Goal: Task Accomplishment & Management: Use online tool/utility

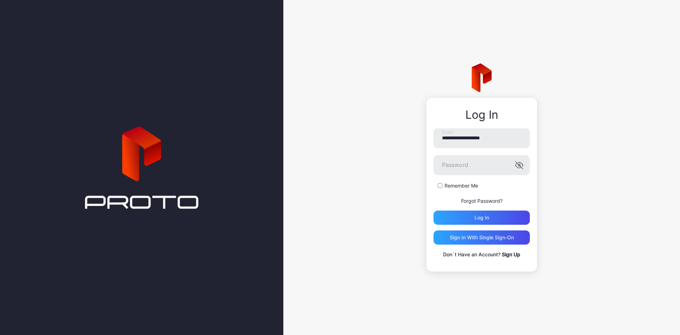
type input "**********"
click at [434, 211] on button "Log in" at bounding box center [482, 218] width 96 height 14
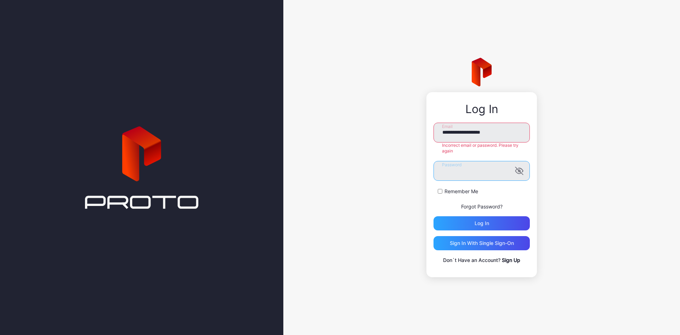
click at [434, 216] on button "Log in" at bounding box center [482, 223] width 96 height 14
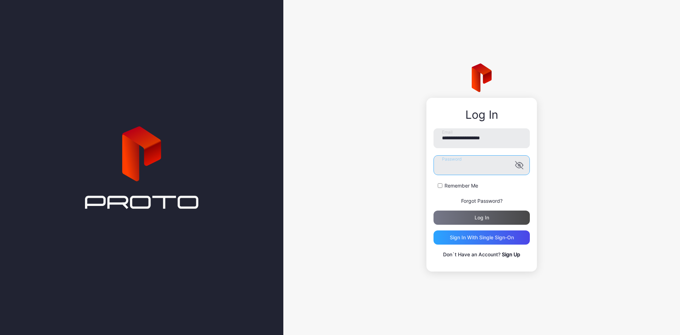
click at [434, 211] on button "Log in" at bounding box center [482, 218] width 96 height 14
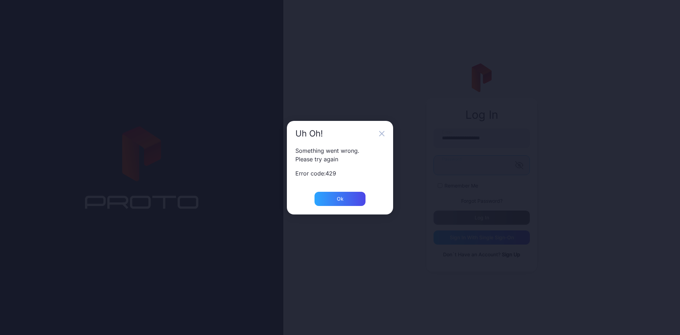
click at [434, 211] on button "Log in" at bounding box center [482, 218] width 96 height 14
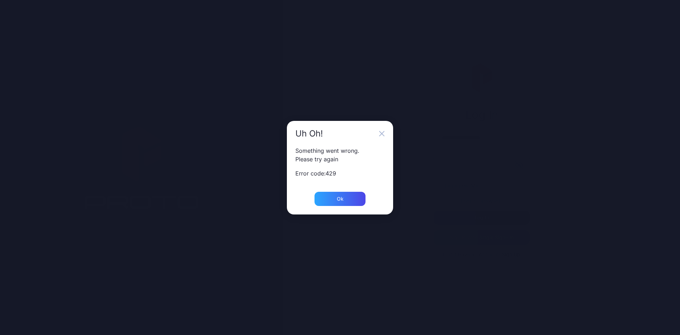
click at [434, 211] on button "Log in" at bounding box center [482, 218] width 96 height 14
click at [347, 201] on div "Ok" at bounding box center [340, 199] width 51 height 14
click at [354, 196] on div "Ok" at bounding box center [340, 199] width 51 height 14
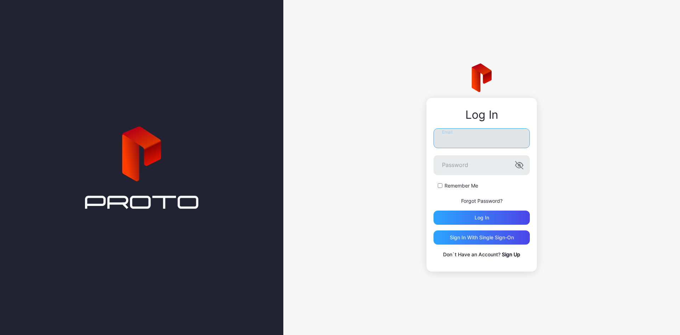
click at [466, 140] on input "Email" at bounding box center [482, 138] width 96 height 20
type input "**********"
click at [459, 187] on label "Remember Me" at bounding box center [462, 185] width 34 height 7
click at [471, 225] on div "**********" at bounding box center [482, 193] width 96 height 130
click at [472, 221] on div "Log in" at bounding box center [482, 218] width 96 height 14
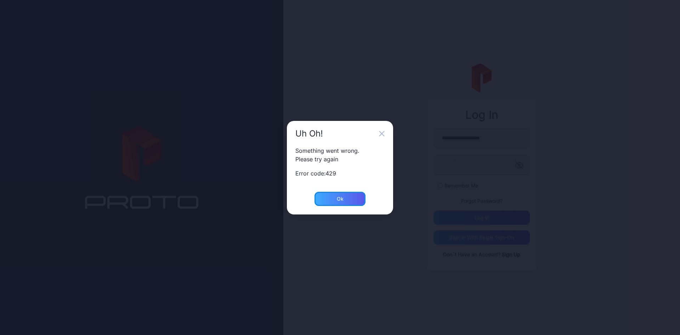
click at [343, 195] on div "Ok" at bounding box center [340, 199] width 51 height 14
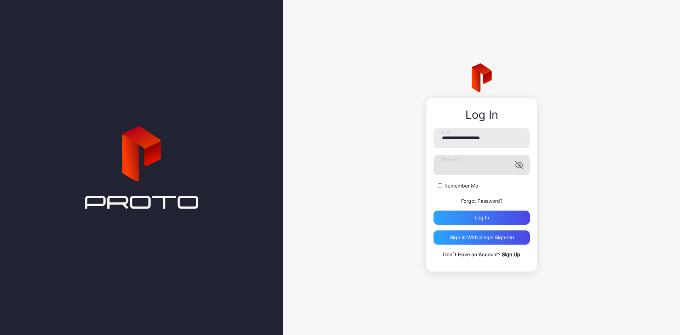
click at [517, 168] on icon "button" at bounding box center [519, 165] width 9 height 9
click at [491, 220] on div "Log in" at bounding box center [482, 218] width 96 height 14
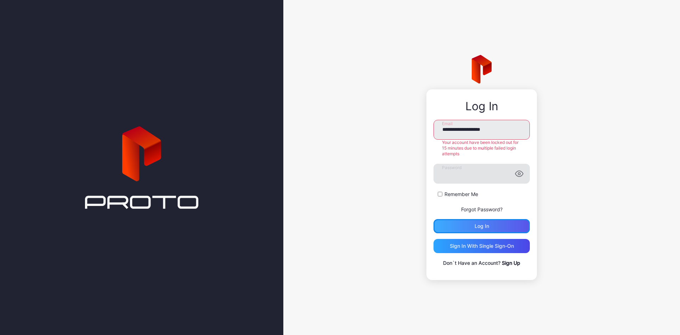
click at [488, 226] on div "Log in" at bounding box center [482, 226] width 15 height 6
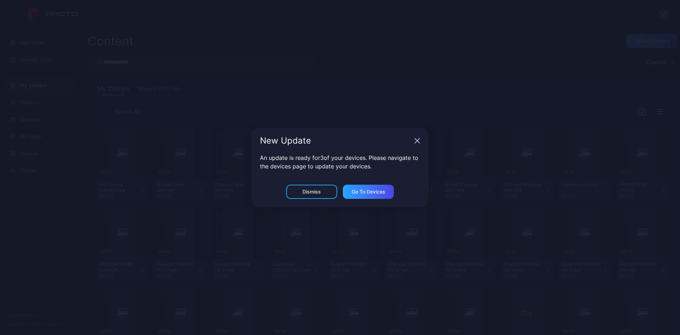
click at [418, 139] on icon "button" at bounding box center [418, 141] width 6 height 6
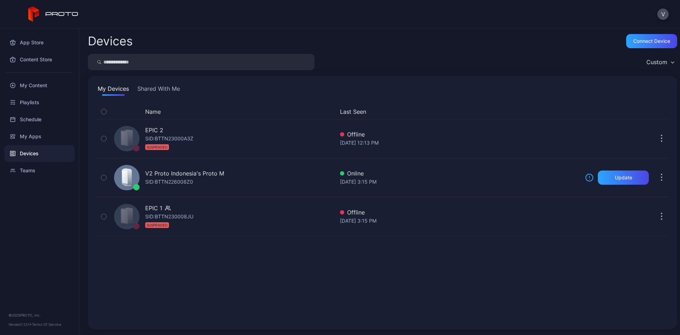
click at [40, 154] on div "Devices" at bounding box center [39, 153] width 71 height 17
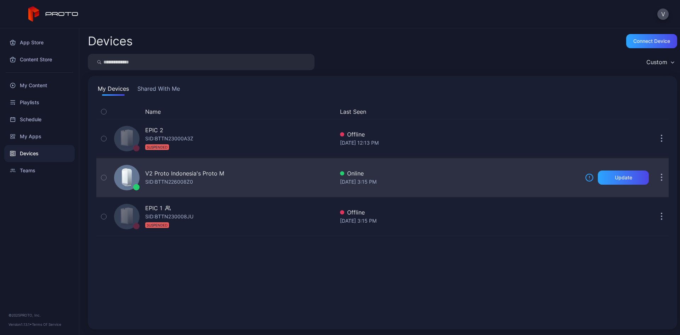
click at [178, 176] on div "V2 Proto Indonesia's Proto M" at bounding box center [184, 173] width 79 height 9
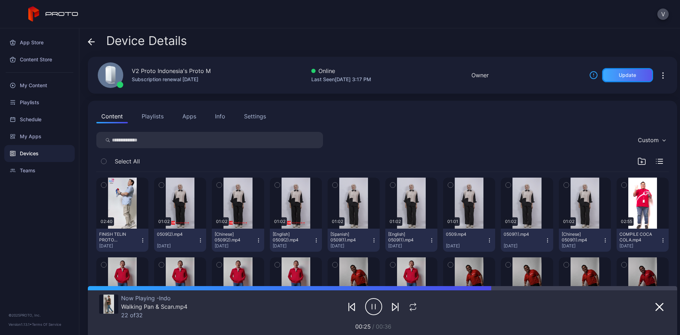
click at [607, 75] on div "Update" at bounding box center [627, 75] width 51 height 14
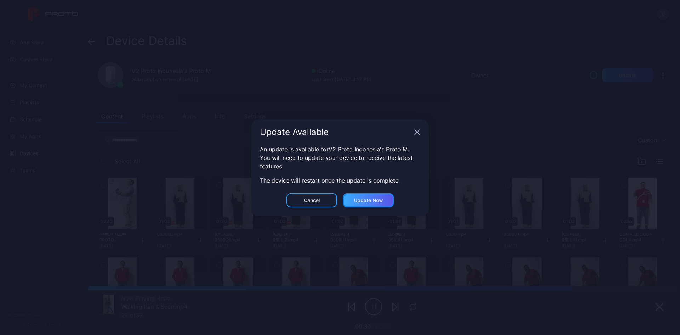
click at [360, 202] on div "Update now" at bounding box center [368, 200] width 29 height 6
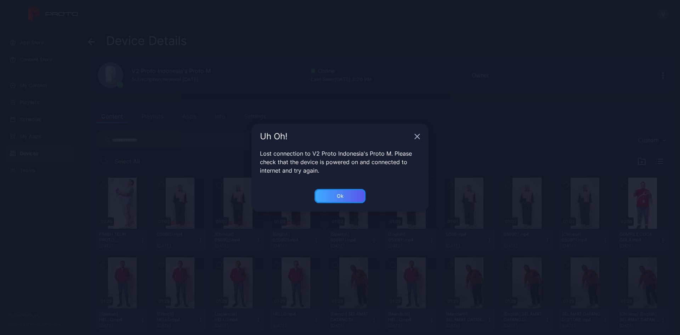
click at [348, 196] on div "Ok" at bounding box center [340, 196] width 51 height 14
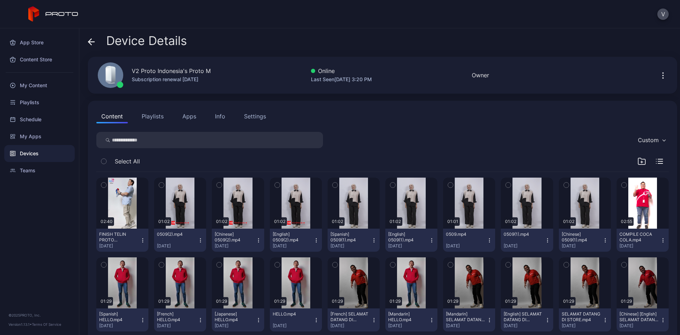
click at [33, 152] on div "Devices" at bounding box center [39, 153] width 71 height 17
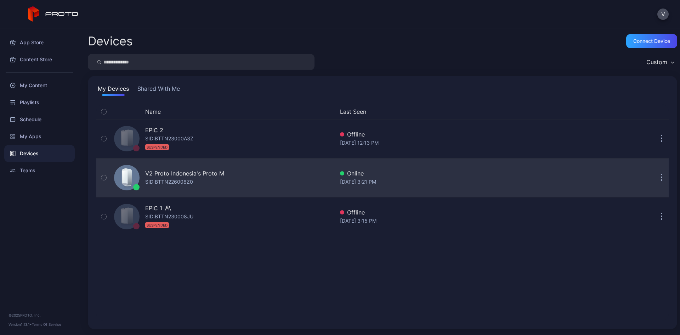
click at [192, 171] on div "V2 Proto Indonesia's Proto M" at bounding box center [184, 173] width 79 height 9
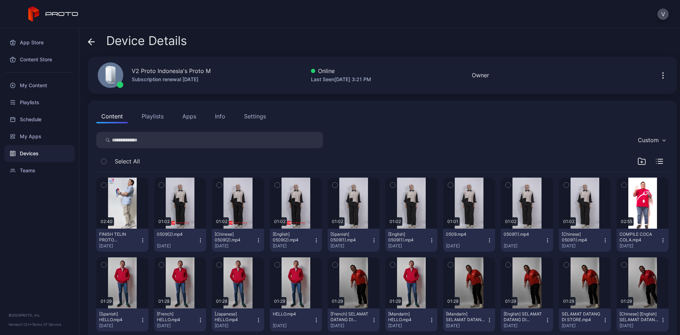
click at [156, 119] on button "Playlists" at bounding box center [153, 116] width 32 height 14
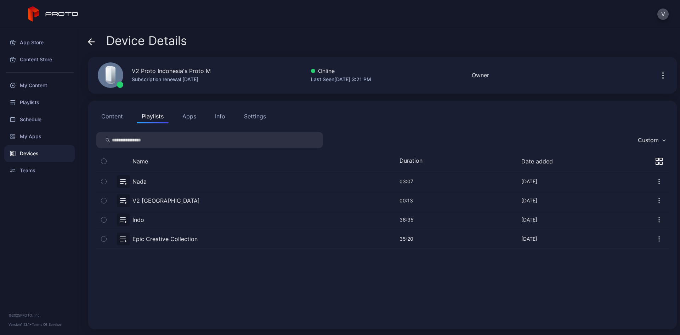
click at [125, 242] on button "button" at bounding box center [382, 238] width 573 height 19
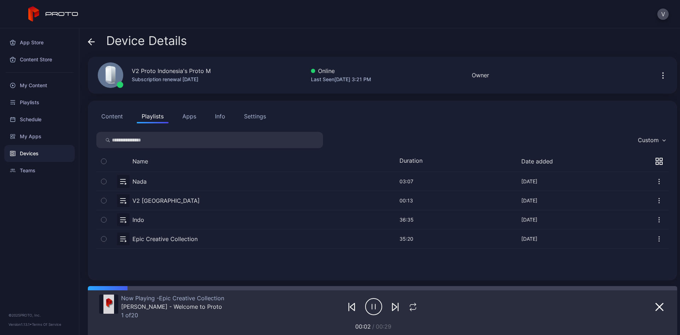
click at [250, 121] on button "Settings" at bounding box center [255, 116] width 32 height 14
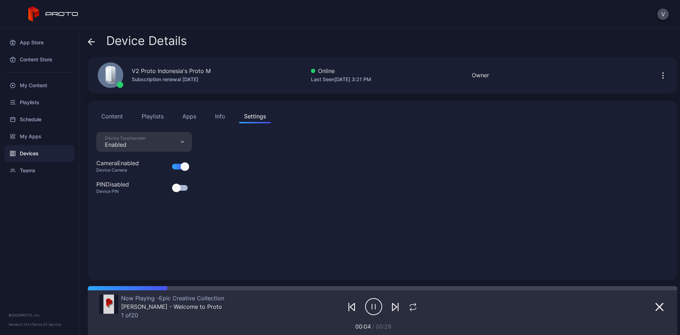
click at [222, 121] on button "Info" at bounding box center [220, 116] width 20 height 14
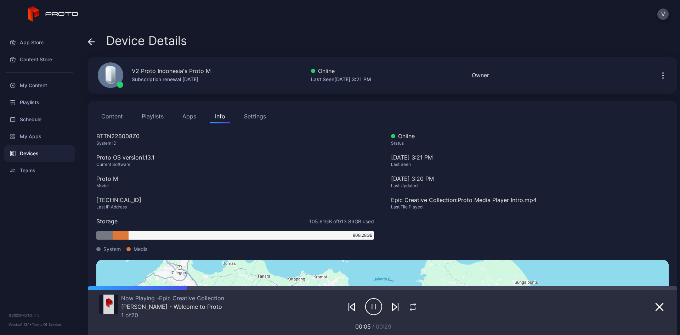
click at [191, 118] on button "Apps" at bounding box center [190, 116] width 24 height 14
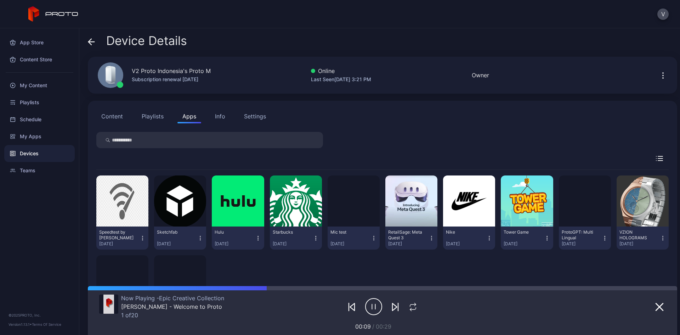
click at [120, 118] on button "Content" at bounding box center [112, 116] width 32 height 14
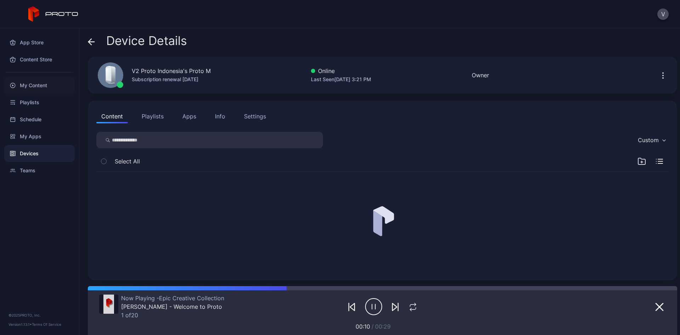
click at [57, 88] on div "My Content" at bounding box center [39, 85] width 71 height 17
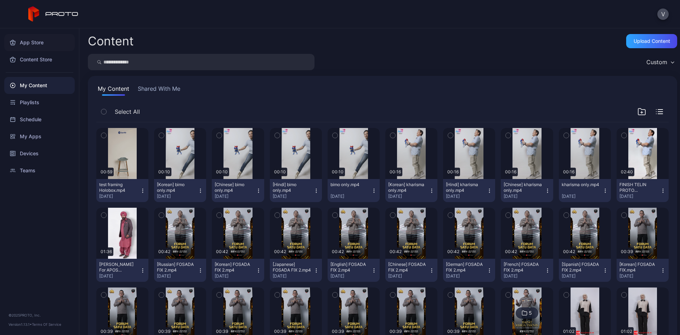
click at [35, 45] on div "App Store" at bounding box center [39, 42] width 71 height 17
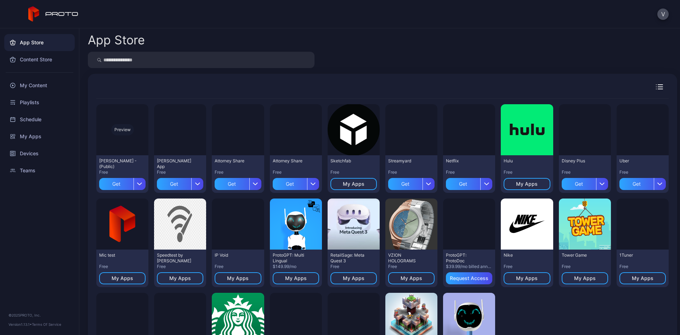
click at [121, 127] on div "Preview" at bounding box center [122, 129] width 23 height 11
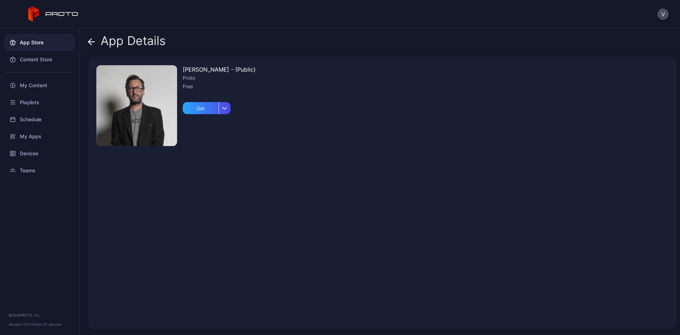
click at [94, 42] on icon at bounding box center [92, 42] width 6 height 0
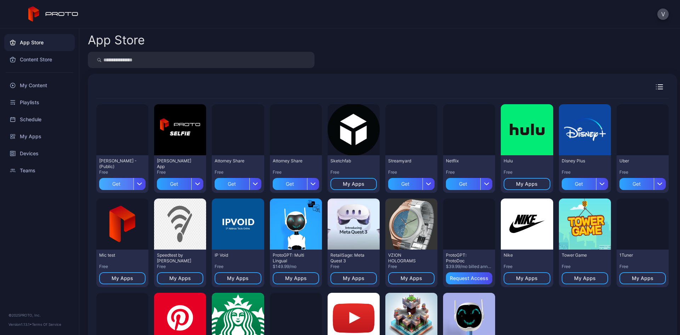
click at [112, 183] on div "Get" at bounding box center [116, 184] width 34 height 12
click at [167, 183] on div "Get" at bounding box center [174, 184] width 34 height 12
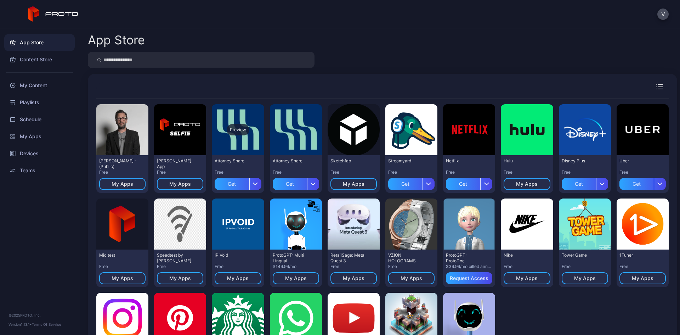
click at [243, 131] on div "Preview" at bounding box center [238, 129] width 23 height 11
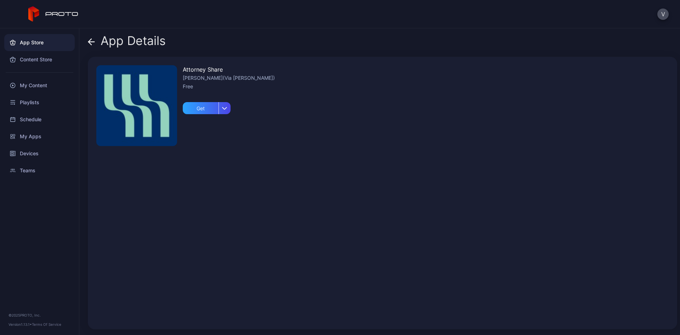
click at [98, 43] on div "App Details" at bounding box center [127, 42] width 78 height 17
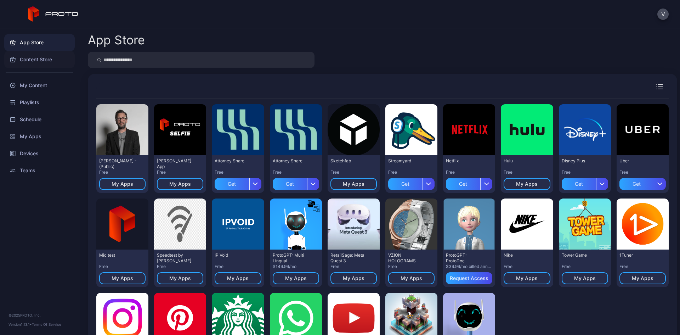
click at [34, 62] on div "Content Store" at bounding box center [39, 59] width 71 height 17
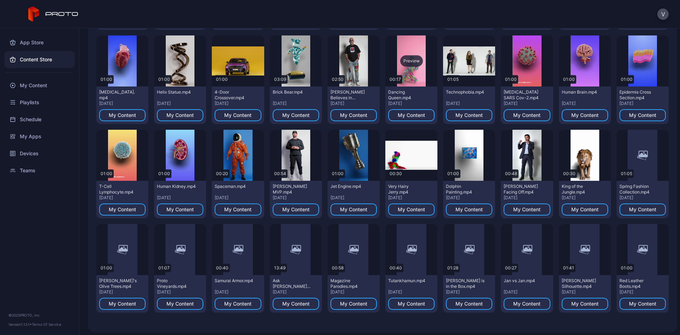
scroll to position [158, 0]
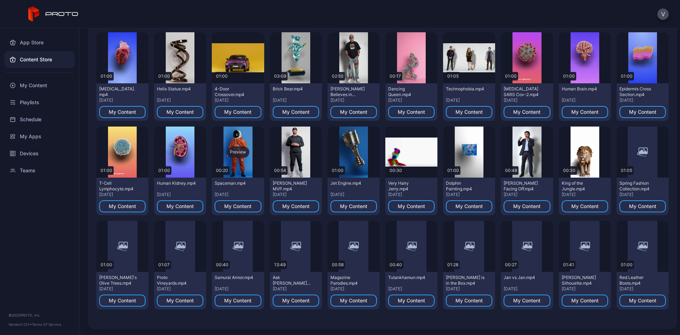
click at [239, 154] on div "Preview" at bounding box center [238, 151] width 23 height 11
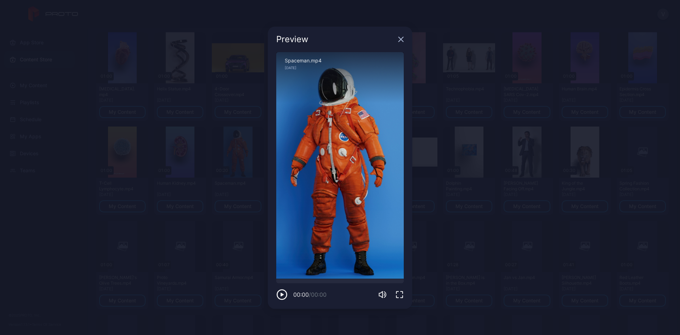
click at [399, 293] on icon "button" at bounding box center [400, 294] width 9 height 9
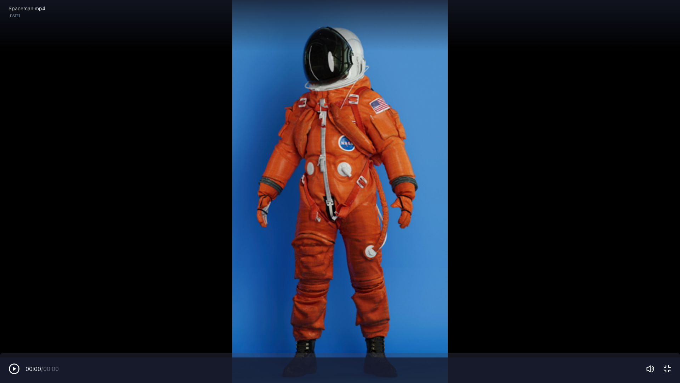
click at [288, 179] on div "Sorry, your browser doesn‘t support embedded videos" at bounding box center [340, 191] width 680 height 383
drag, startPoint x: 340, startPoint y: 151, endPoint x: 323, endPoint y: 150, distance: 17.4
click at [323, 150] on div "Sorry, your browser doesn‘t support embedded videos" at bounding box center [340, 191] width 680 height 383
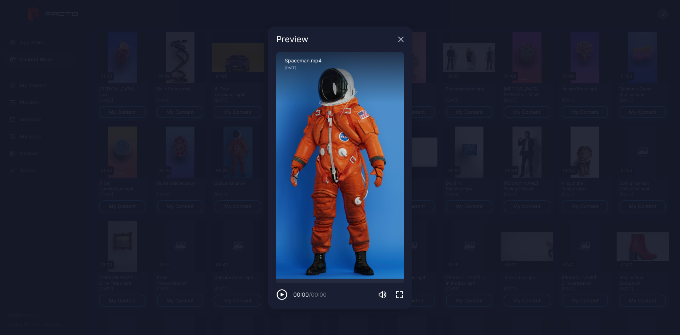
click at [282, 286] on div "00:00 / 00:00" at bounding box center [340, 289] width 128 height 21
drag, startPoint x: 290, startPoint y: 283, endPoint x: 299, endPoint y: 281, distance: 9.5
click at [298, 281] on div at bounding box center [340, 281] width 128 height 4
click at [299, 280] on div at bounding box center [340, 281] width 128 height 4
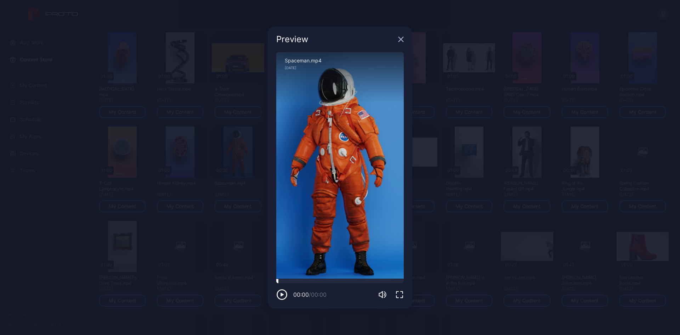
click at [299, 280] on div at bounding box center [340, 281] width 128 height 4
click at [305, 61] on div "Spaceman.mp4" at bounding box center [340, 61] width 111 height 6
drag, startPoint x: 305, startPoint y: 61, endPoint x: 389, endPoint y: 35, distance: 87.9
click at [306, 60] on div "Spaceman.mp4" at bounding box center [340, 61] width 111 height 6
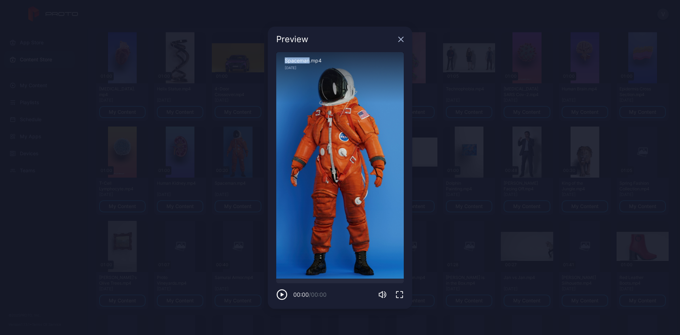
click at [401, 39] on icon "button" at bounding box center [401, 39] width 5 height 5
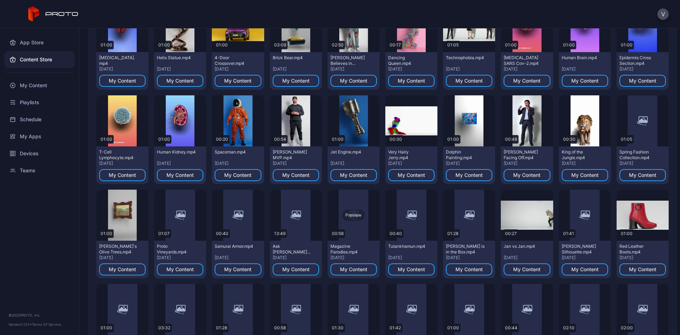
scroll to position [87, 0]
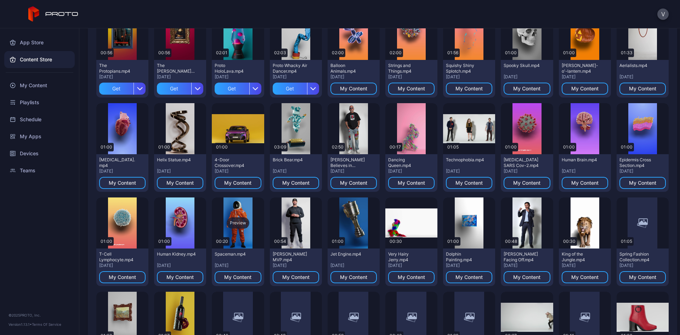
click at [239, 223] on div "Preview" at bounding box center [238, 222] width 23 height 11
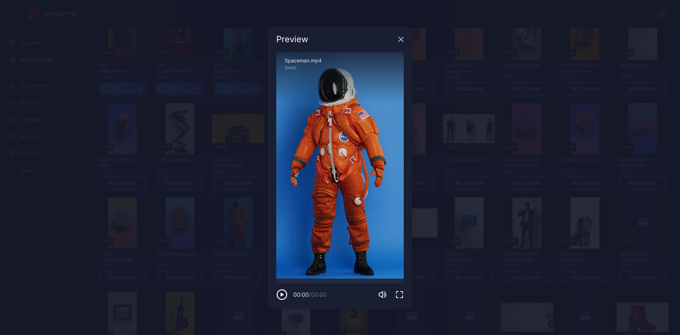
drag, startPoint x: 340, startPoint y: 149, endPoint x: 320, endPoint y: 179, distance: 35.6
click at [320, 179] on div "Sorry, your browser doesn‘t support embedded videos" at bounding box center [340, 165] width 128 height 227
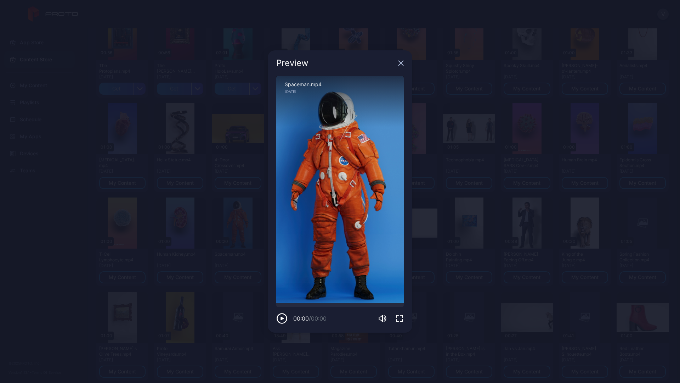
click at [320, 209] on div "Sorry, your browser doesn‘t support embedded videos" at bounding box center [340, 189] width 128 height 227
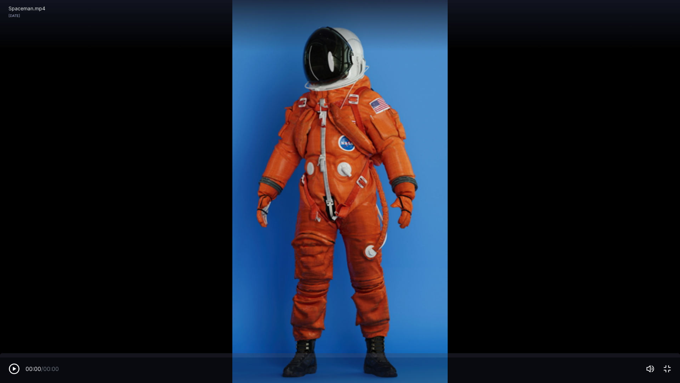
click at [337, 192] on div "Sorry, your browser doesn‘t support embedded videos" at bounding box center [340, 191] width 680 height 383
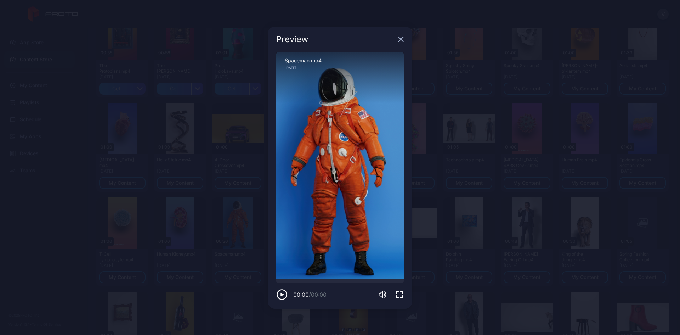
click at [399, 38] on icon "button" at bounding box center [401, 39] width 5 height 5
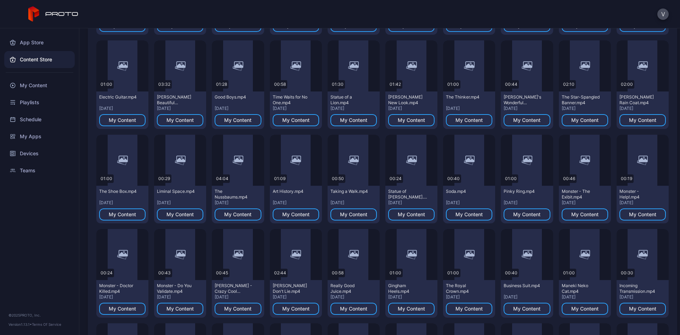
scroll to position [442, 0]
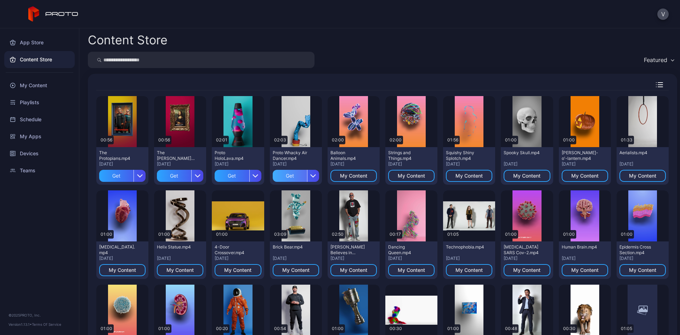
click at [287, 178] on div "Get" at bounding box center [290, 176] width 34 height 12
click at [229, 177] on div "Get" at bounding box center [232, 176] width 34 height 12
click at [167, 178] on div "Get" at bounding box center [174, 176] width 34 height 12
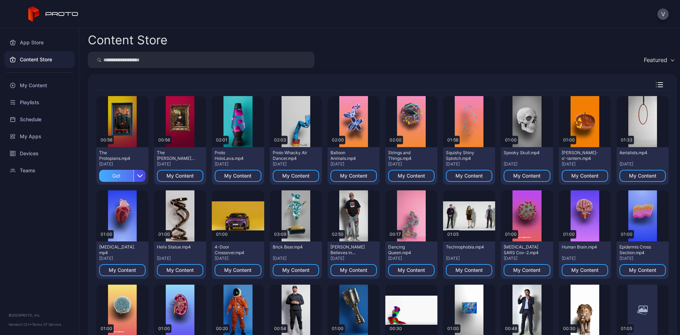
click at [119, 178] on div "Get" at bounding box center [116, 176] width 34 height 12
click at [127, 174] on div "My Content" at bounding box center [122, 176] width 27 height 6
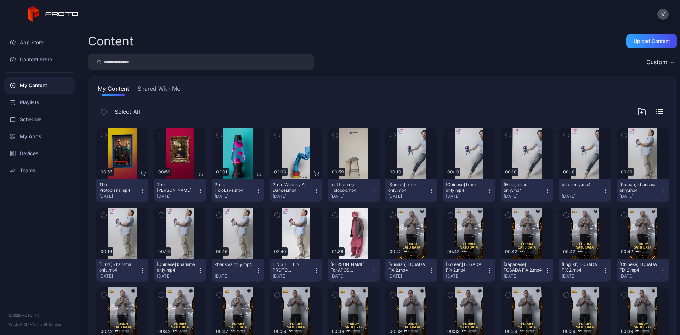
click at [105, 136] on icon "button" at bounding box center [103, 135] width 5 height 8
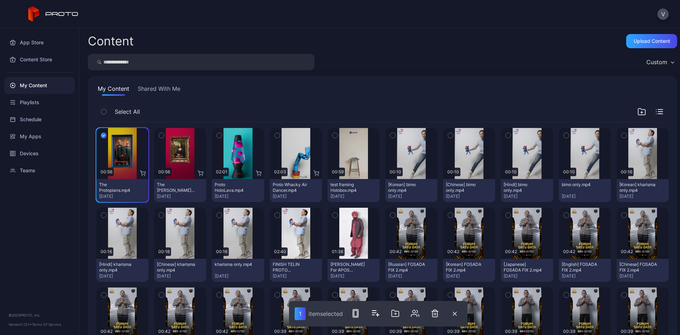
click at [159, 136] on icon "button" at bounding box center [161, 135] width 5 height 8
click at [219, 137] on icon "button" at bounding box center [219, 135] width 5 height 8
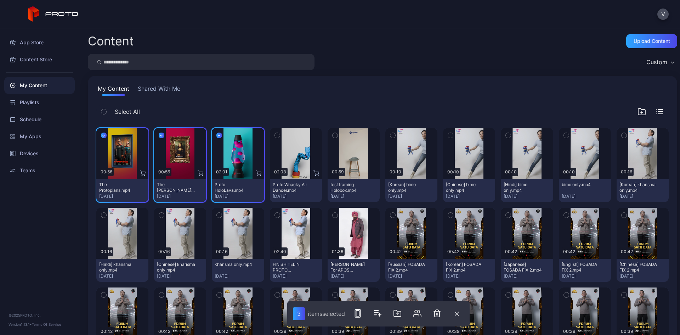
click at [276, 138] on icon "button" at bounding box center [277, 135] width 5 height 8
click at [357, 313] on rect "button" at bounding box center [357, 313] width 3 height 6
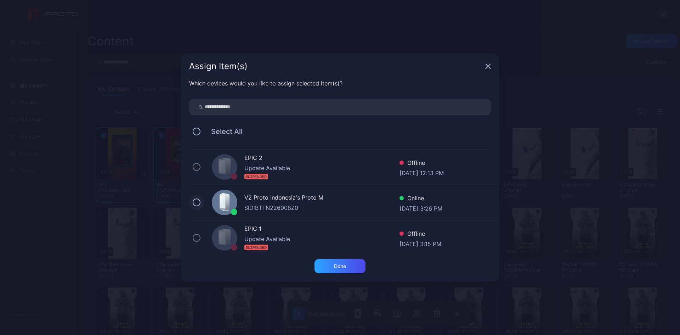
click at [197, 201] on button at bounding box center [197, 202] width 8 height 8
click at [348, 272] on div "Done" at bounding box center [340, 266] width 51 height 14
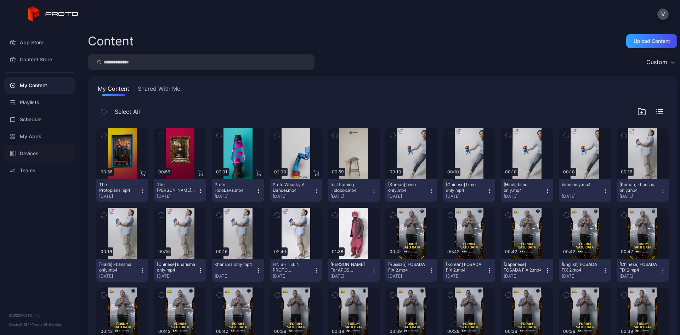
click at [36, 150] on div "Devices" at bounding box center [39, 153] width 71 height 17
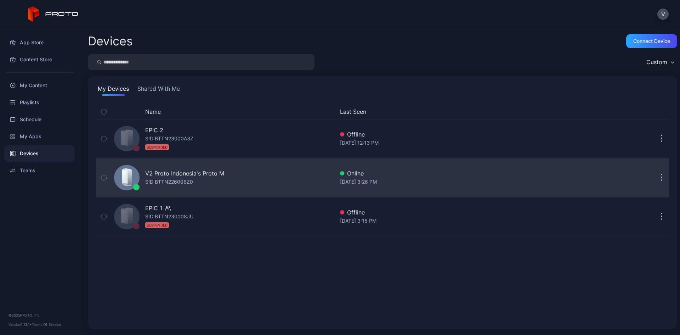
click at [130, 174] on icon at bounding box center [129, 176] width 6 height 17
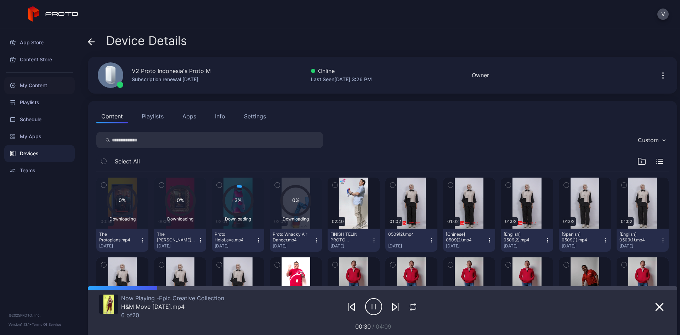
click at [35, 89] on div "My Content" at bounding box center [39, 85] width 71 height 17
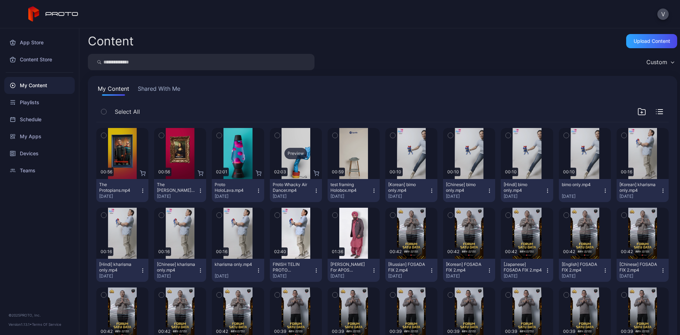
click at [294, 155] on div "Preview" at bounding box center [296, 153] width 23 height 11
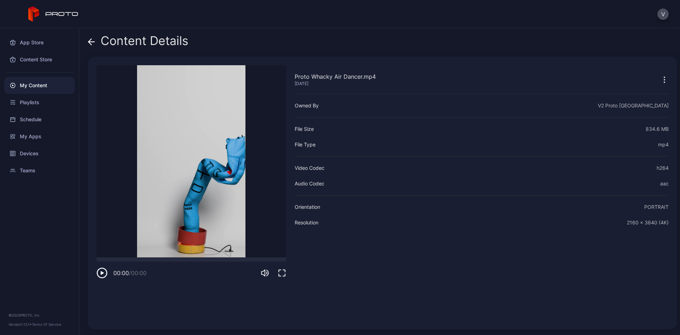
click at [661, 79] on icon "button" at bounding box center [665, 79] width 9 height 9
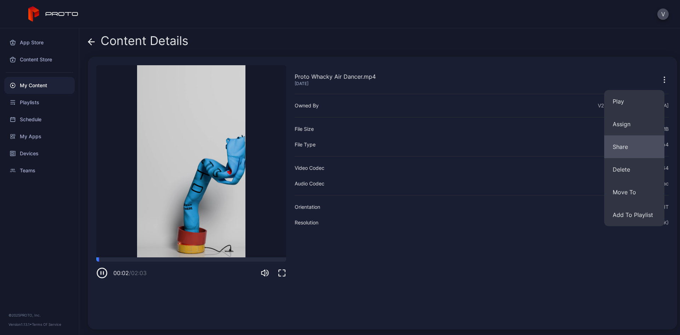
click at [627, 151] on button "Share" at bounding box center [635, 146] width 60 height 23
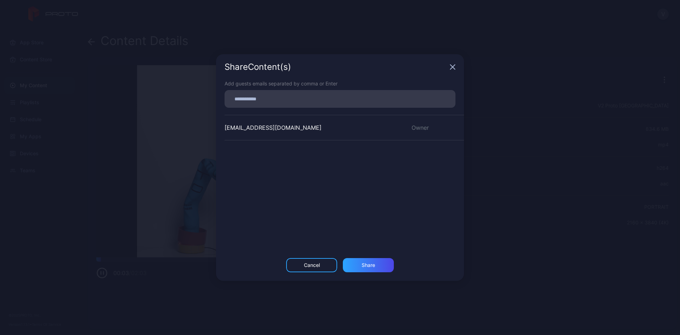
click at [313, 101] on input at bounding box center [340, 98] width 223 height 9
type input "**********"
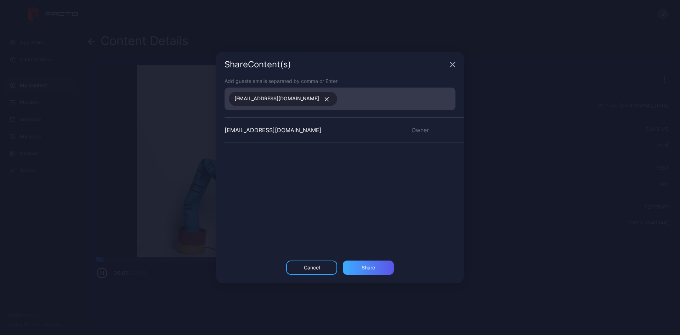
click at [373, 268] on div "Share" at bounding box center [368, 267] width 51 height 14
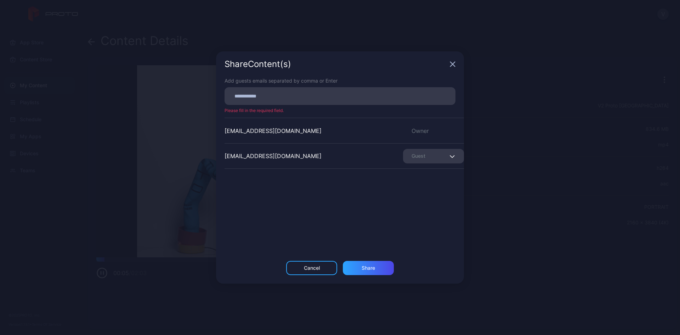
click at [432, 150] on div "Guest" at bounding box center [433, 156] width 61 height 15
click at [432, 154] on div "Guest" at bounding box center [433, 156] width 61 height 15
click at [452, 62] on icon "button" at bounding box center [453, 64] width 5 height 5
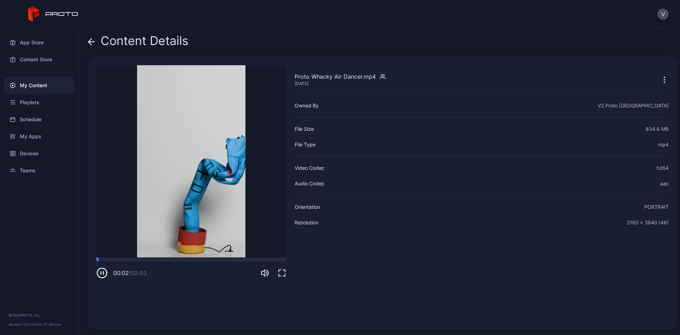
click at [661, 83] on icon "button" at bounding box center [665, 79] width 9 height 9
click at [181, 162] on video "Sorry, your browser doesn‘t support embedded videos" at bounding box center [191, 161] width 190 height 192
drag, startPoint x: 123, startPoint y: 260, endPoint x: 61, endPoint y: 252, distance: 62.9
click at [61, 252] on div "App Store Content Store My Content Playlists Schedule My Apps Devices Teams © 2…" at bounding box center [340, 181] width 680 height 307
click at [89, 44] on icon at bounding box center [91, 41] width 7 height 7
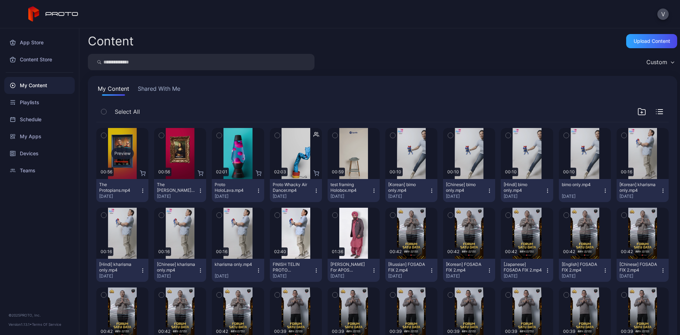
click at [120, 155] on div "Preview" at bounding box center [122, 153] width 23 height 11
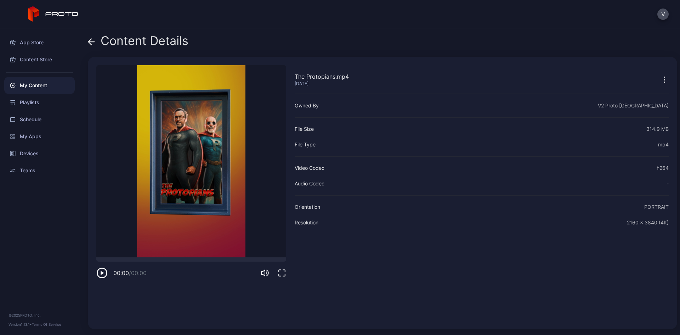
click at [661, 80] on icon "button" at bounding box center [665, 79] width 9 height 9
click at [282, 272] on icon "button" at bounding box center [282, 273] width 9 height 9
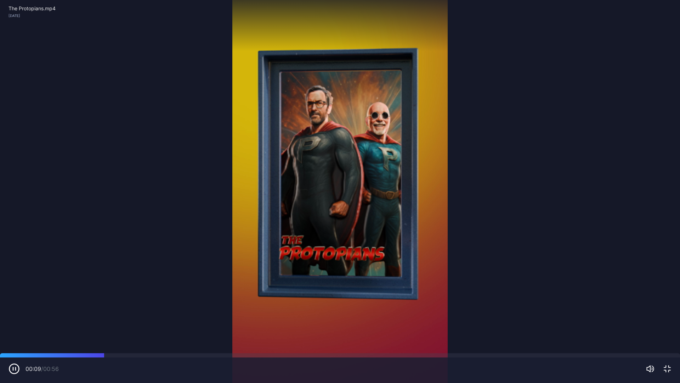
click at [667, 335] on icon "button" at bounding box center [668, 368] width 6 height 6
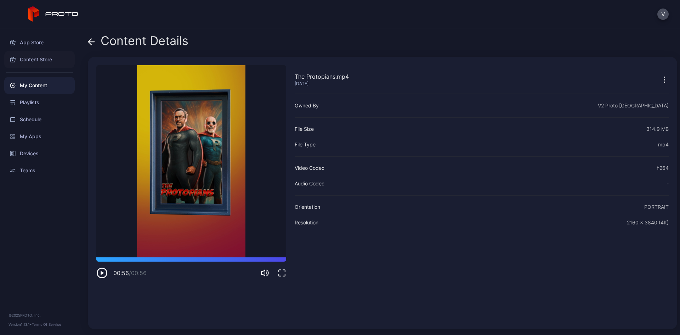
click at [44, 54] on div "Content Store" at bounding box center [39, 59] width 71 height 17
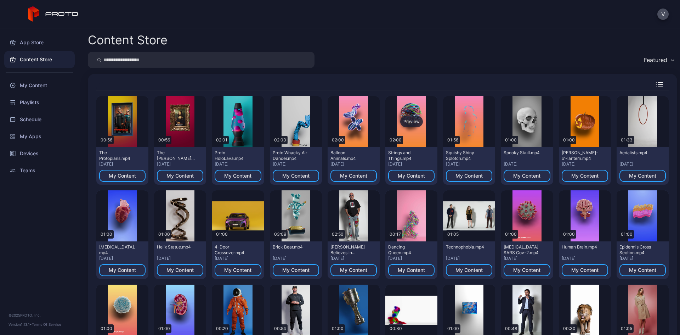
click at [409, 123] on div "Preview" at bounding box center [411, 121] width 23 height 11
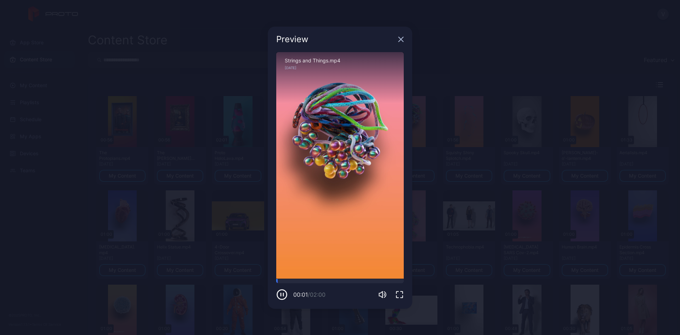
drag, startPoint x: 356, startPoint y: 232, endPoint x: 354, endPoint y: 290, distance: 58.1
click at [354, 290] on div "00:01 / 02:00" at bounding box center [340, 294] width 128 height 11
click at [398, 295] on icon "button" at bounding box center [400, 294] width 9 height 9
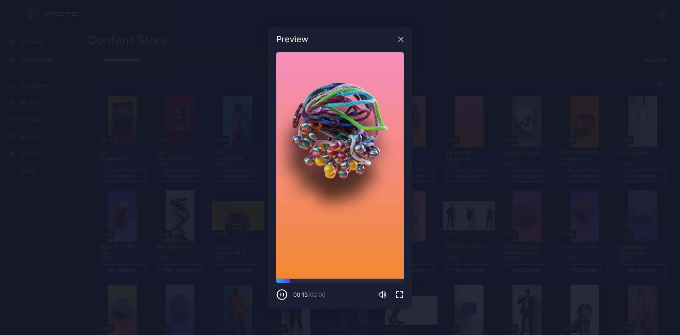
click at [402, 38] on icon "button" at bounding box center [401, 40] width 6 height 6
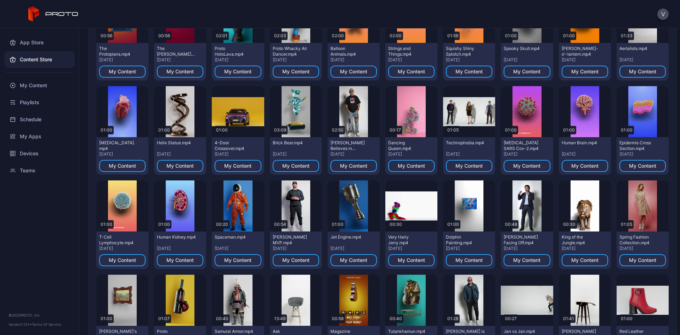
scroll to position [106, 0]
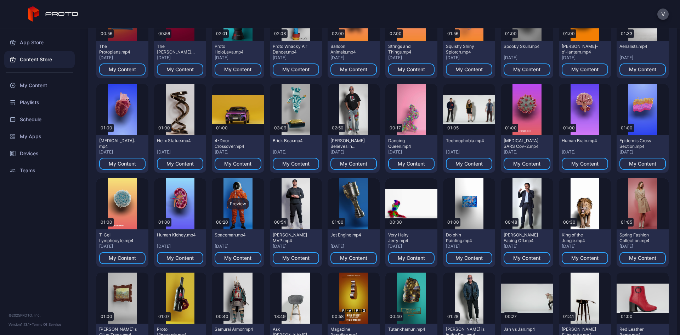
click at [240, 206] on div "Preview" at bounding box center [238, 203] width 23 height 11
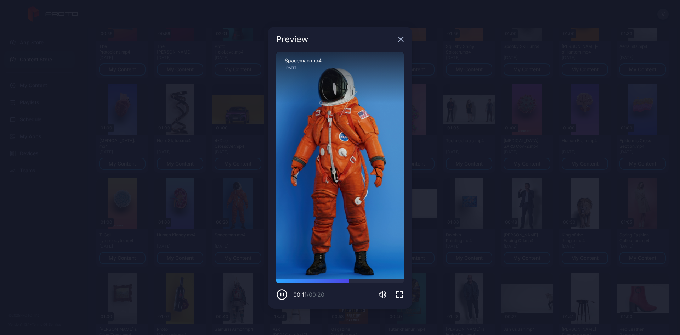
drag, startPoint x: 329, startPoint y: 198, endPoint x: 313, endPoint y: 37, distance: 161.4
click at [313, 37] on div "Preview" at bounding box center [335, 39] width 119 height 9
click at [400, 296] on icon "button" at bounding box center [400, 294] width 9 height 9
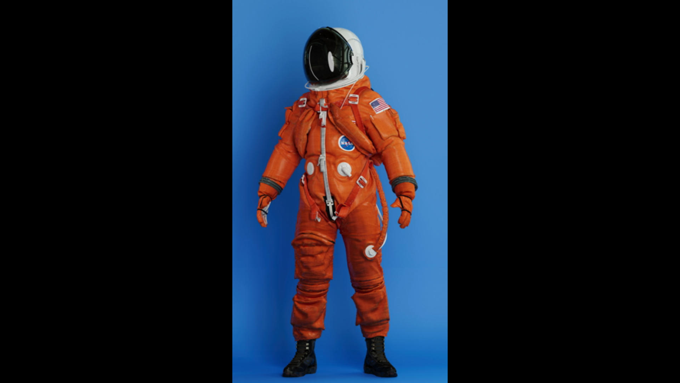
drag, startPoint x: 369, startPoint y: 179, endPoint x: 387, endPoint y: 139, distance: 43.9
click at [387, 138] on div "Sorry, your browser doesn‘t support embedded videos" at bounding box center [340, 191] width 680 height 383
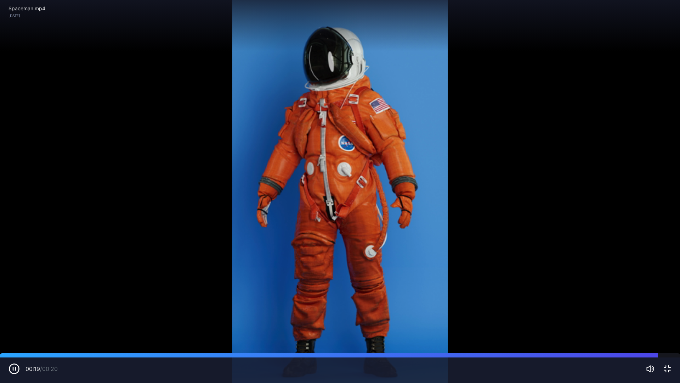
click at [668, 335] on icon "button" at bounding box center [667, 368] width 9 height 9
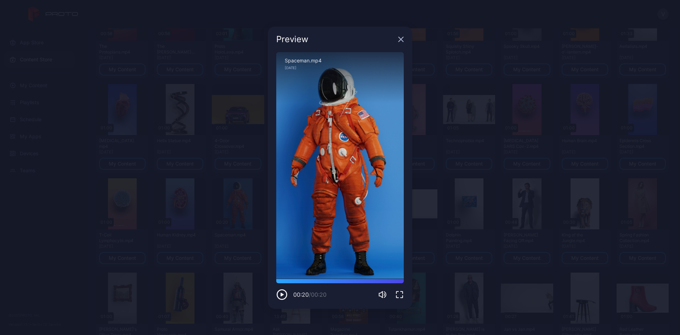
drag, startPoint x: 402, startPoint y: 40, endPoint x: 408, endPoint y: 49, distance: 11.0
click at [402, 40] on icon "button" at bounding box center [401, 39] width 5 height 5
